Goal: Task Accomplishment & Management: Complete application form

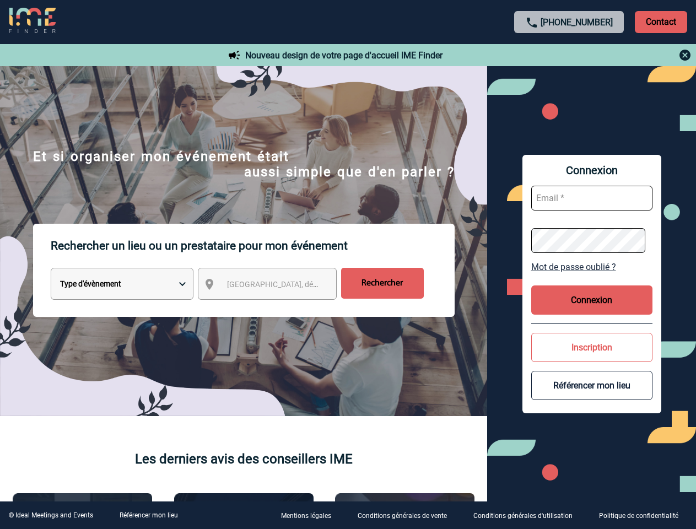
click at [348, 265] on p "Rechercher un lieu ou un prestataire pour mon événement" at bounding box center [253, 246] width 404 height 44
click at [661, 22] on p "Contact" at bounding box center [661, 22] width 52 height 22
click at [570, 55] on div at bounding box center [569, 55] width 245 height 13
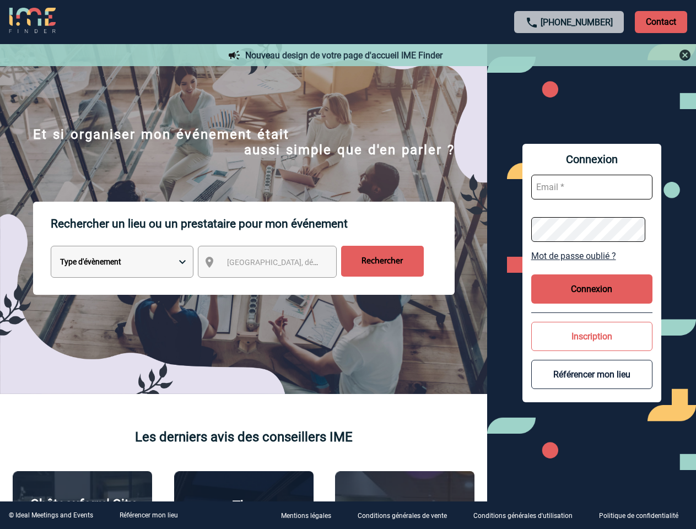
click at [277, 286] on div at bounding box center [302, 229] width 604 height 459
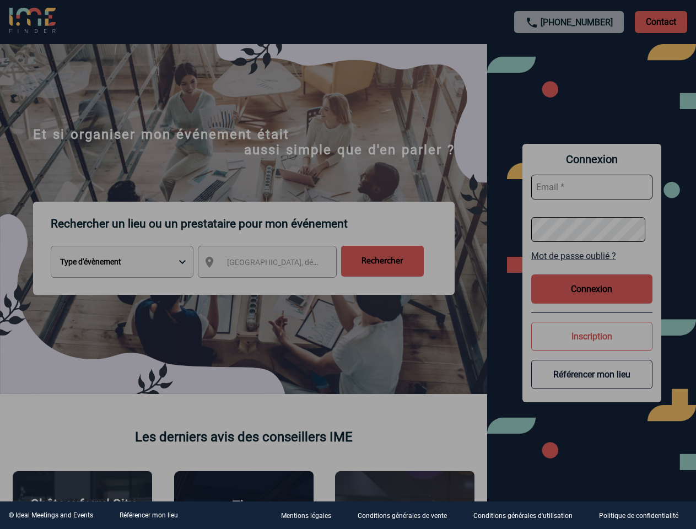
click at [592, 267] on div at bounding box center [348, 264] width 696 height 529
click at [592, 300] on div at bounding box center [348, 264] width 696 height 529
click at [592, 347] on div at bounding box center [348, 264] width 696 height 529
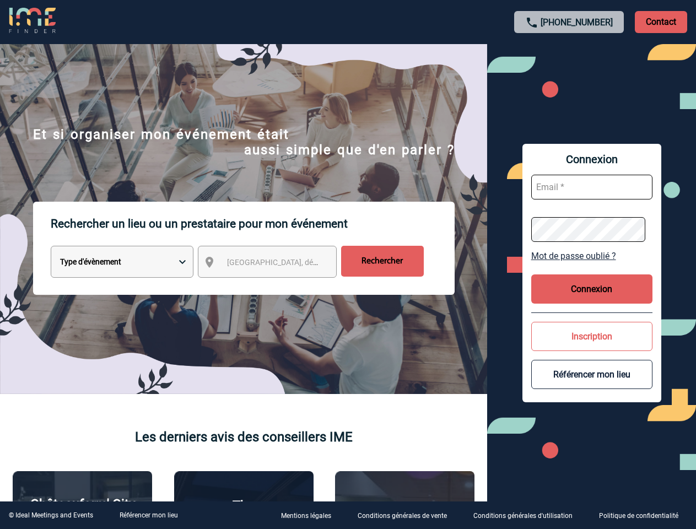
click at [592, 385] on button "Référencer mon lieu" at bounding box center [592, 374] width 121 height 29
click at [148, 516] on link "Référencer mon lieu" at bounding box center [149, 516] width 58 height 8
